Goal: Check status

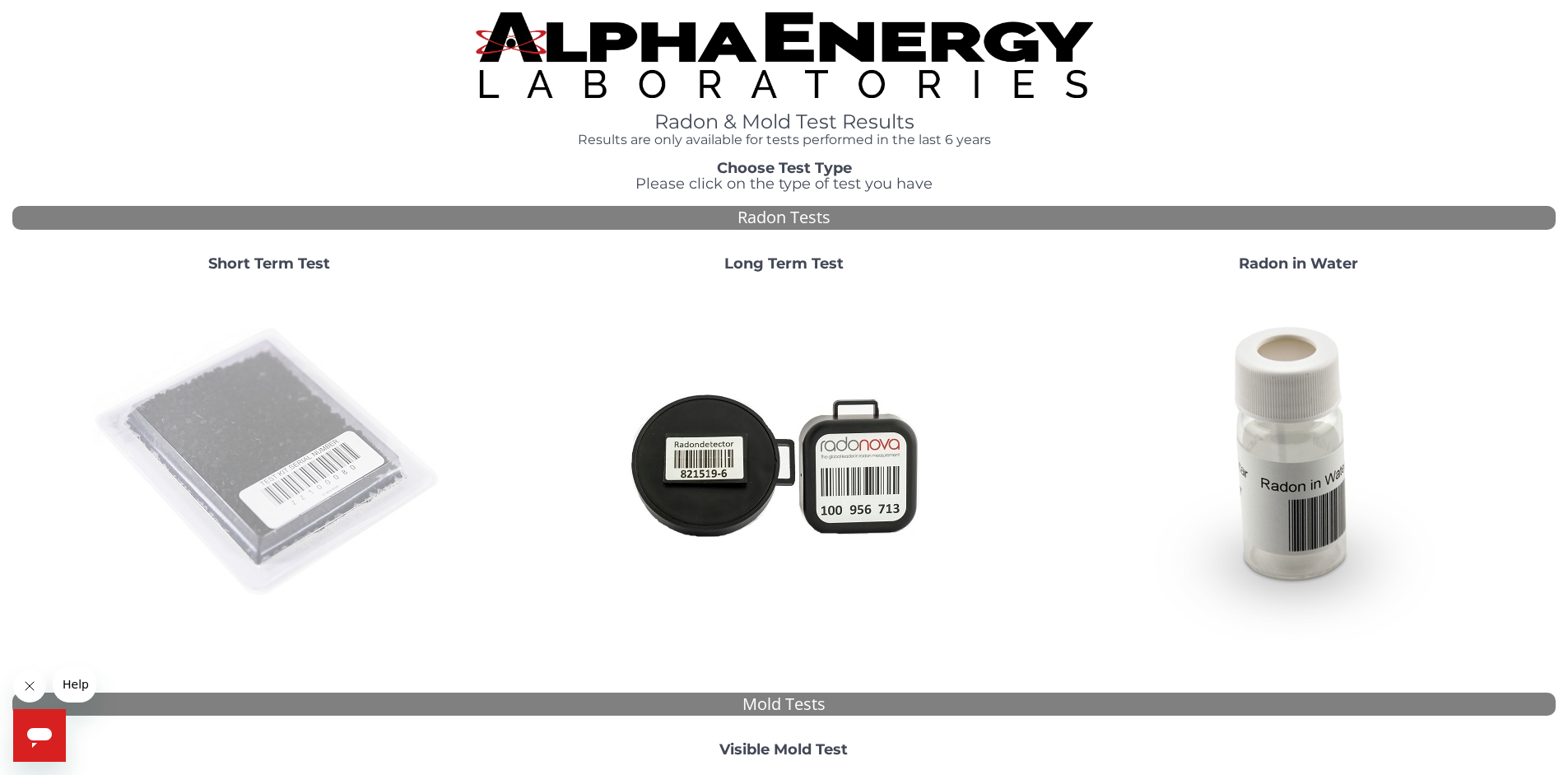
click at [286, 446] on img at bounding box center [269, 463] width 354 height 354
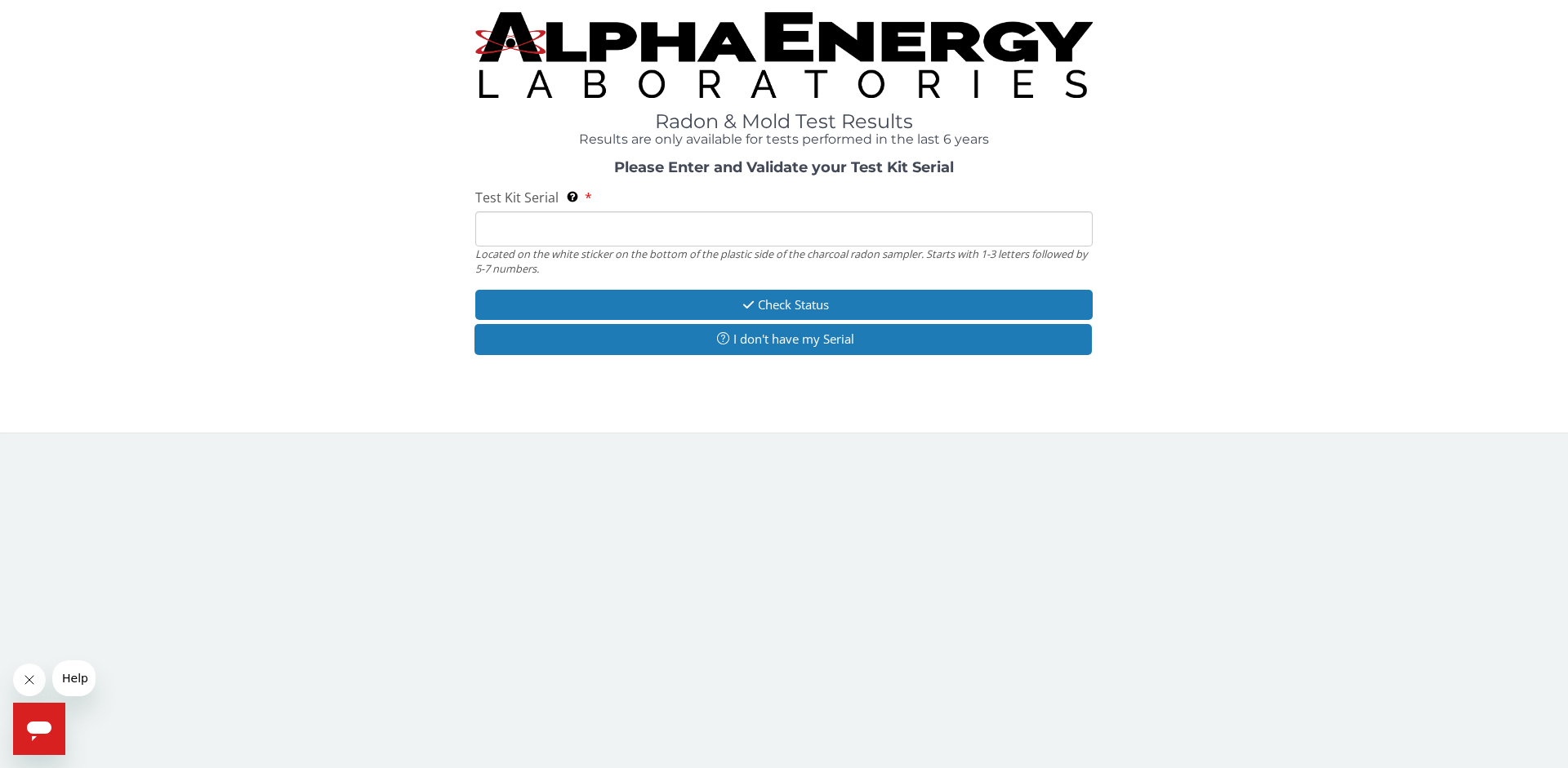
click at [520, 235] on input "Test Kit Serial Located on the white sticker on the bottom of the plastic side …" at bounding box center [784, 228] width 617 height 35
type input "FE493585"
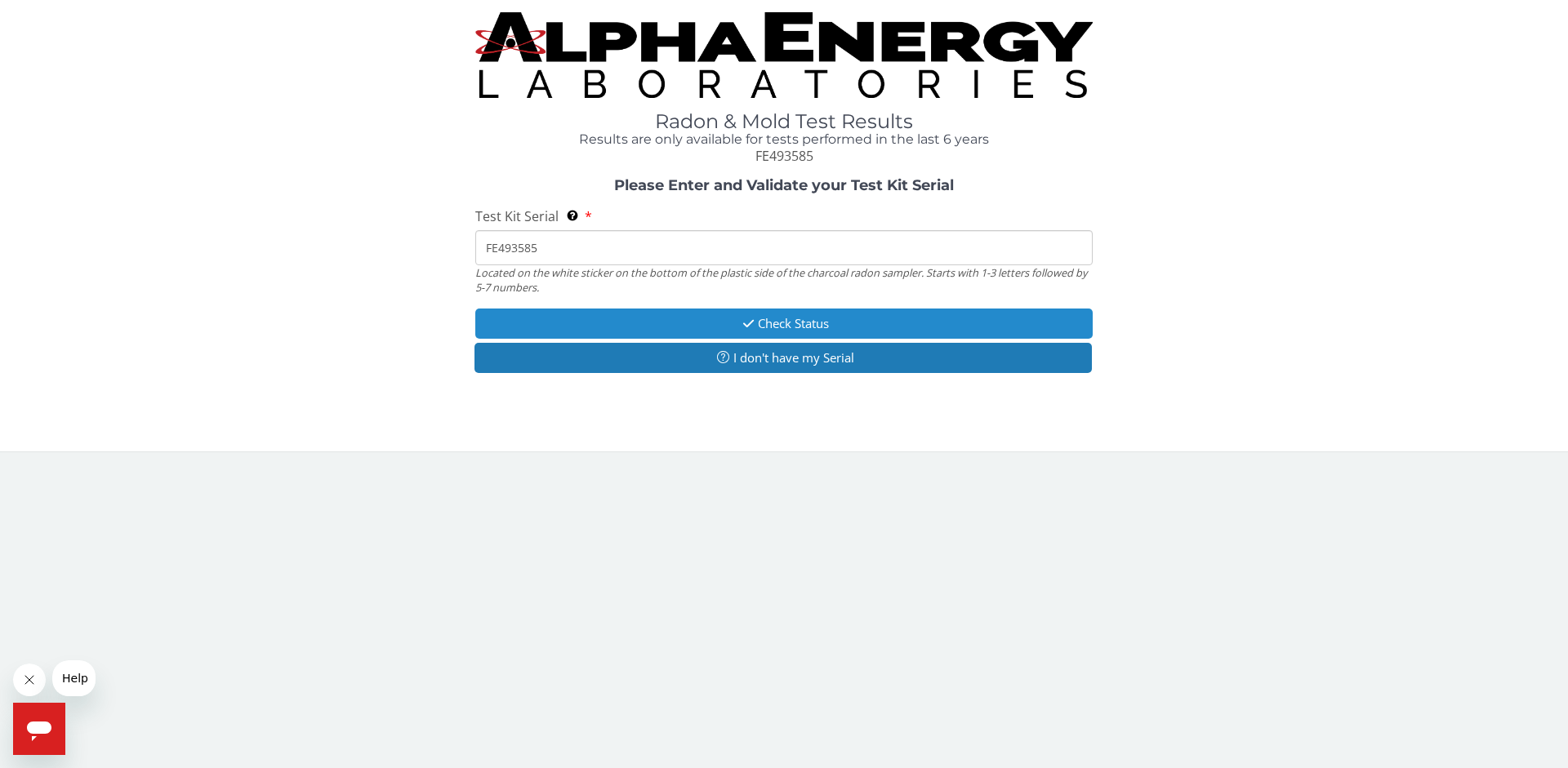
click at [802, 322] on button "Check Status" at bounding box center [784, 324] width 617 height 30
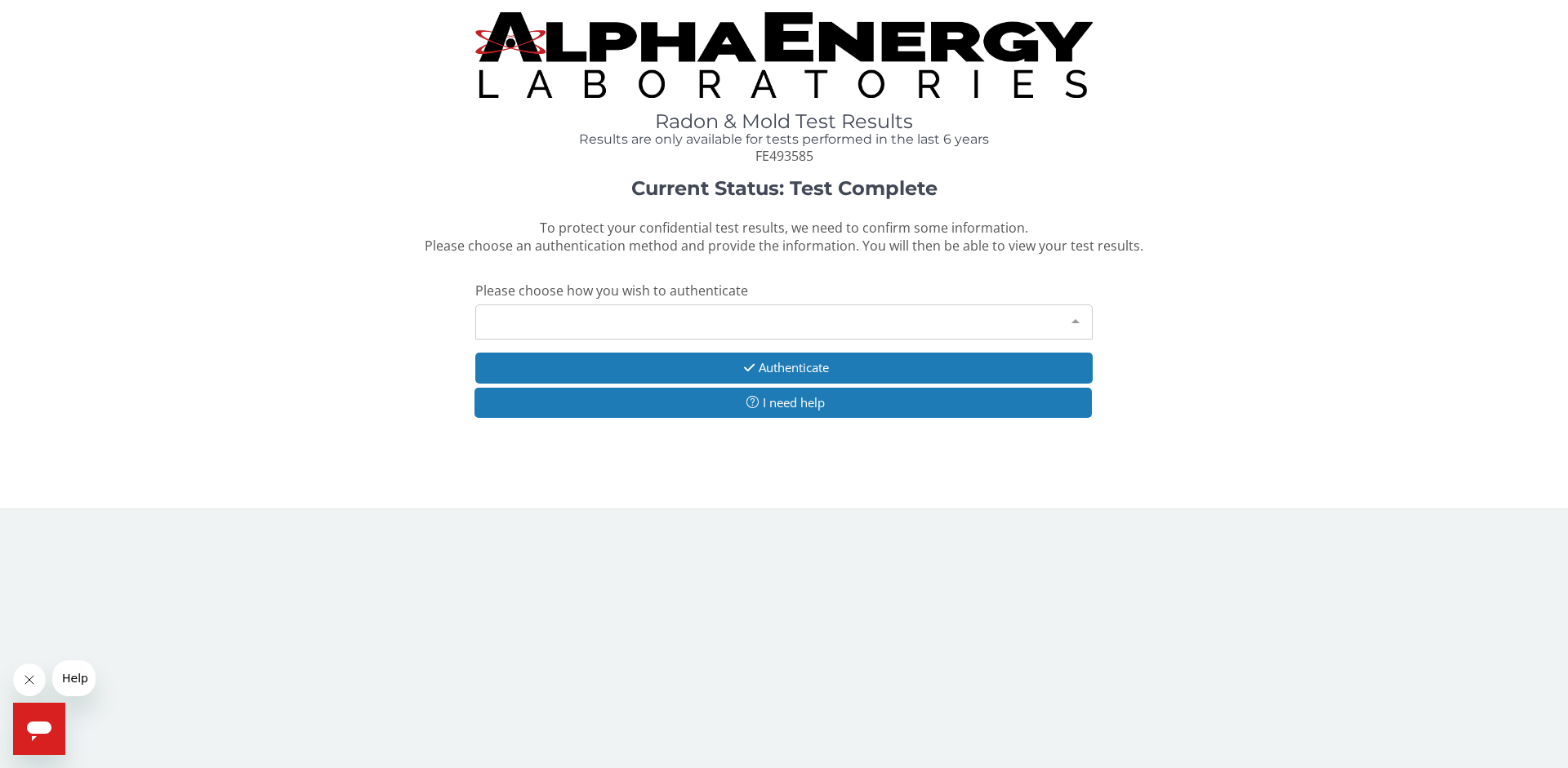
click at [659, 322] on div "Please make a selection" at bounding box center [784, 321] width 617 height 35
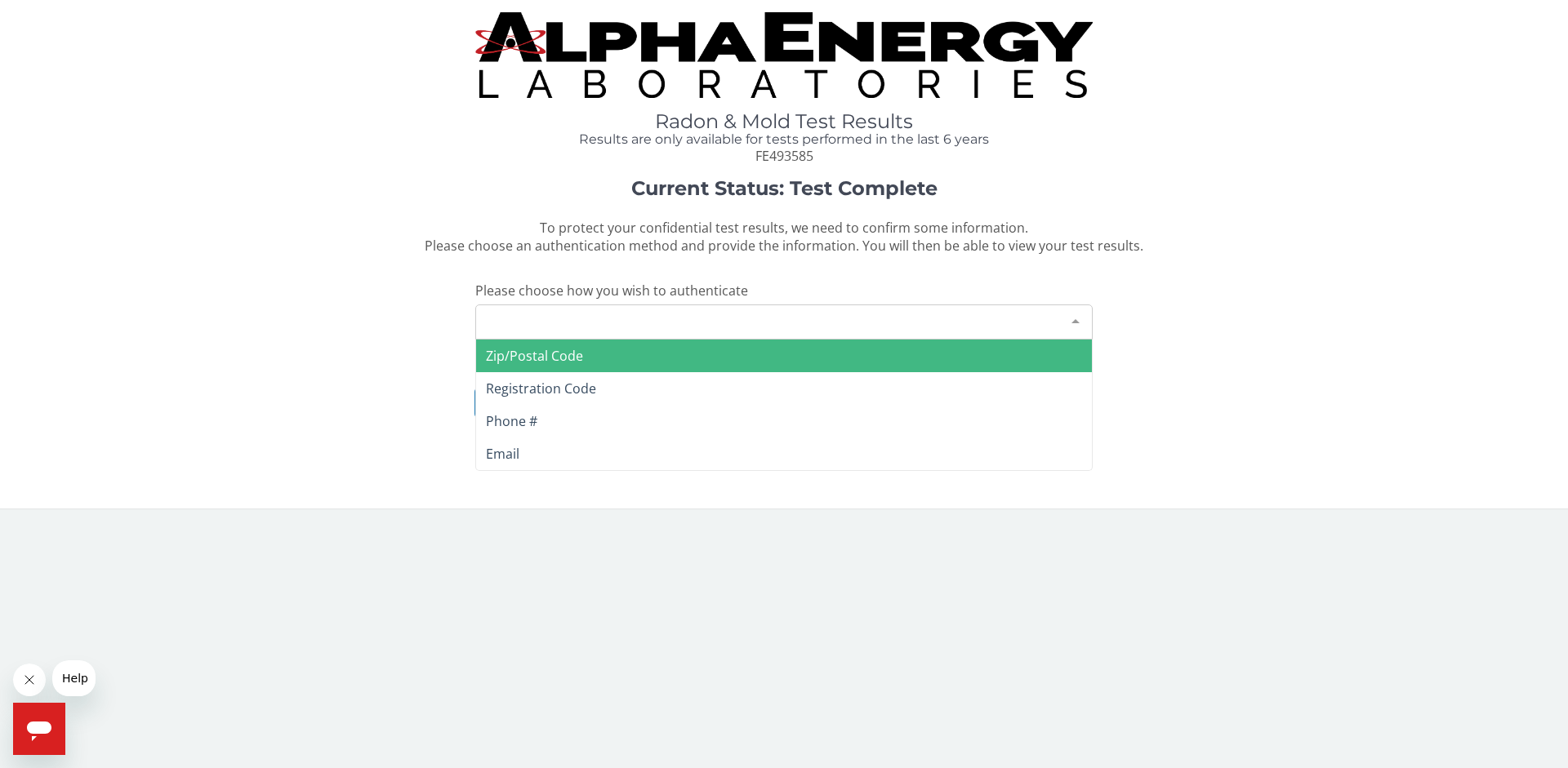
click at [578, 355] on span "Zip/Postal Code" at bounding box center [534, 356] width 97 height 18
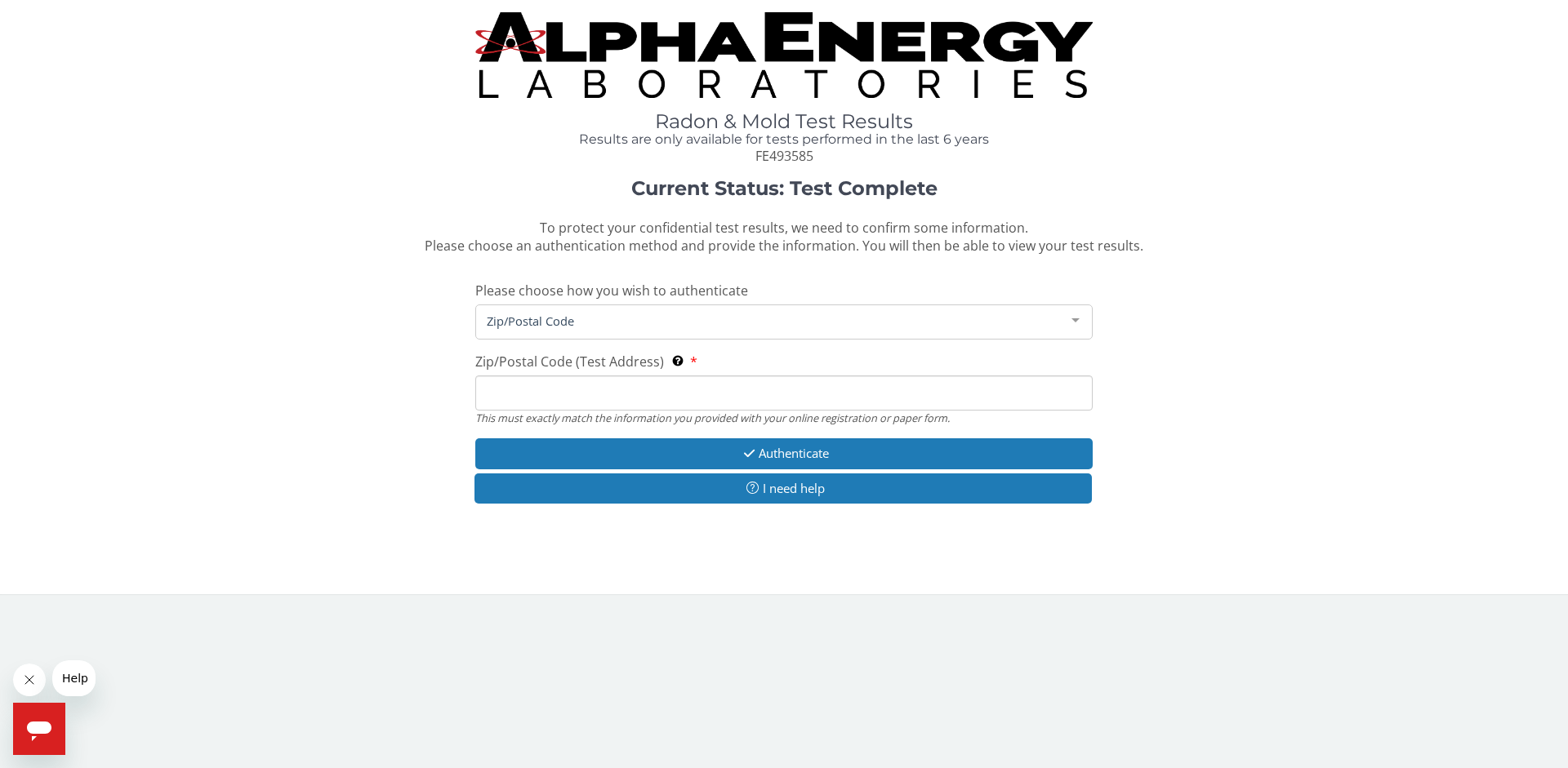
click at [517, 398] on input "Zip/Postal Code (Test Address) This must exactly match the information you prov…" at bounding box center [784, 392] width 617 height 35
type input "27106"
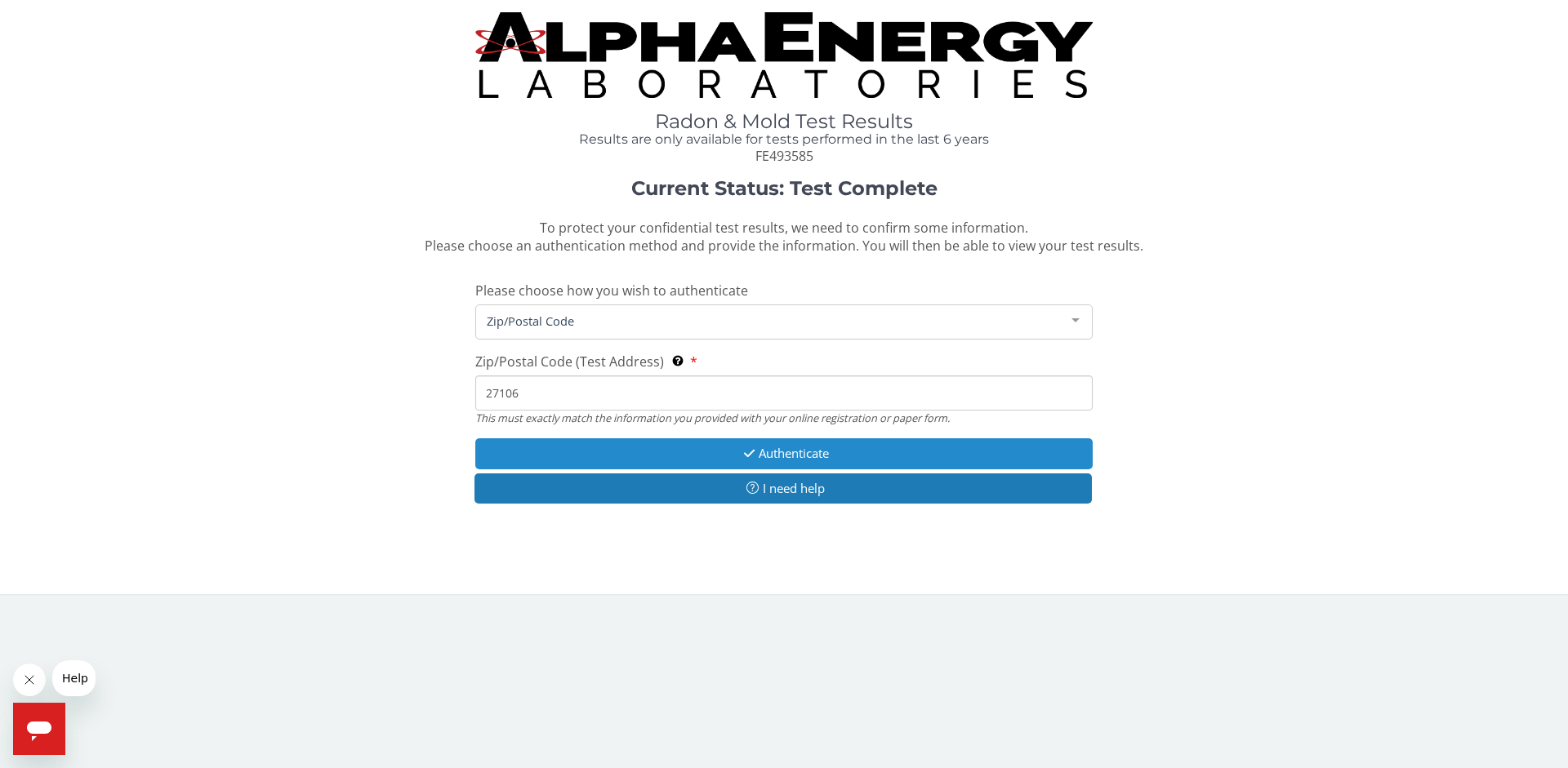
click at [803, 455] on button "Authenticate" at bounding box center [784, 453] width 617 height 30
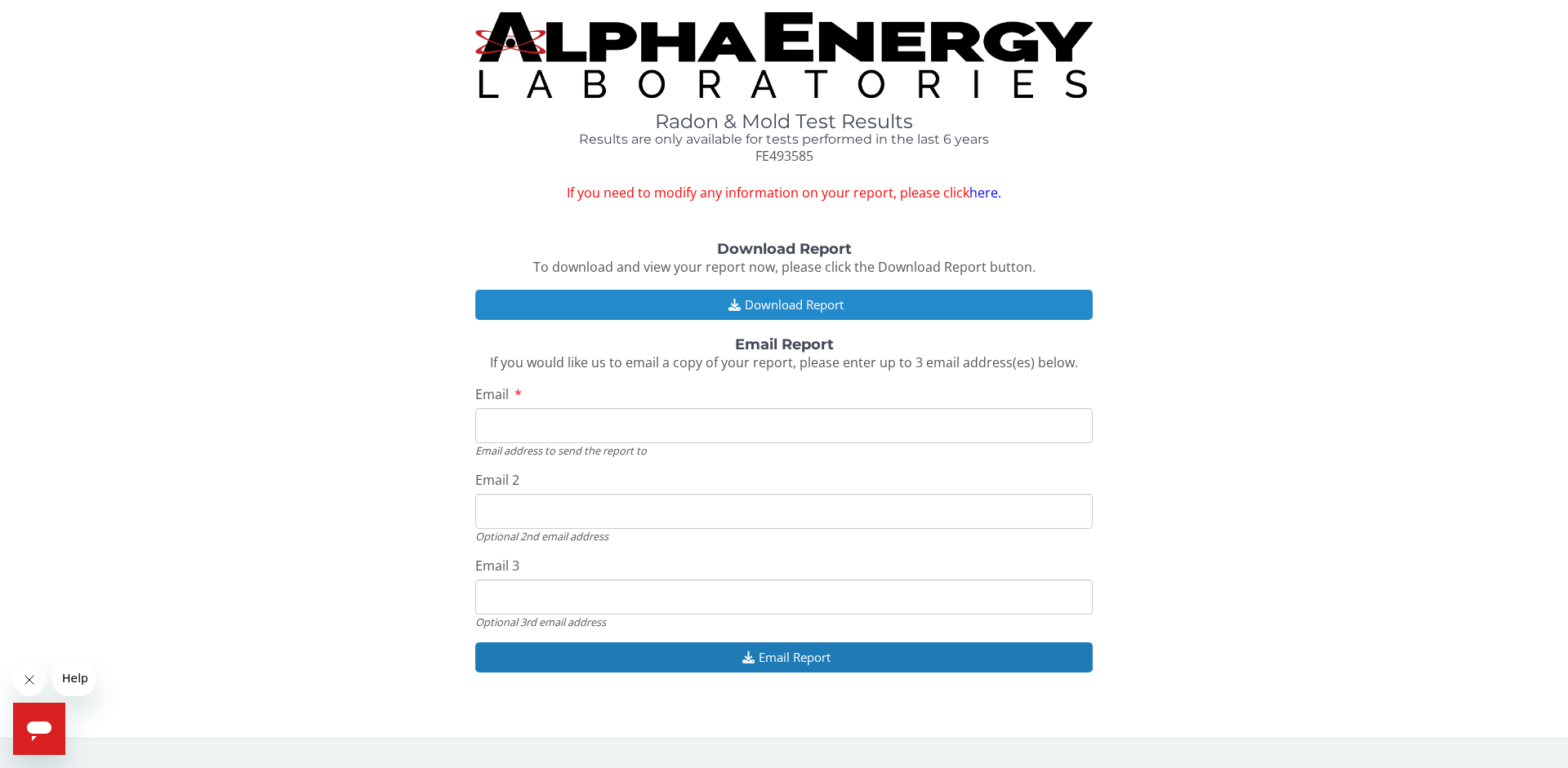
click at [789, 303] on button "Download Report" at bounding box center [784, 305] width 617 height 30
